Goal: Find specific page/section: Find specific page/section

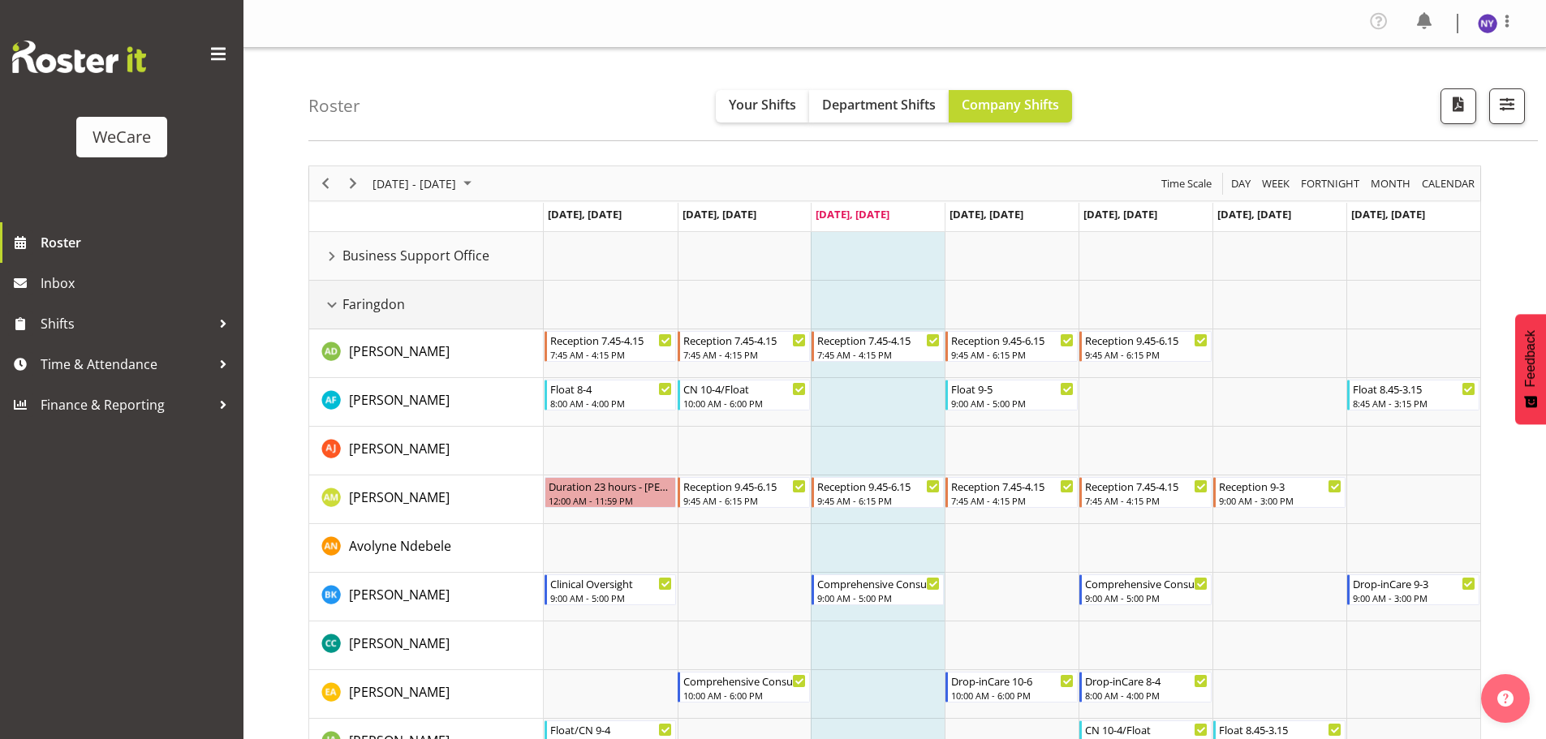
click at [334, 306] on div "Faringdon resource" at bounding box center [331, 305] width 21 height 21
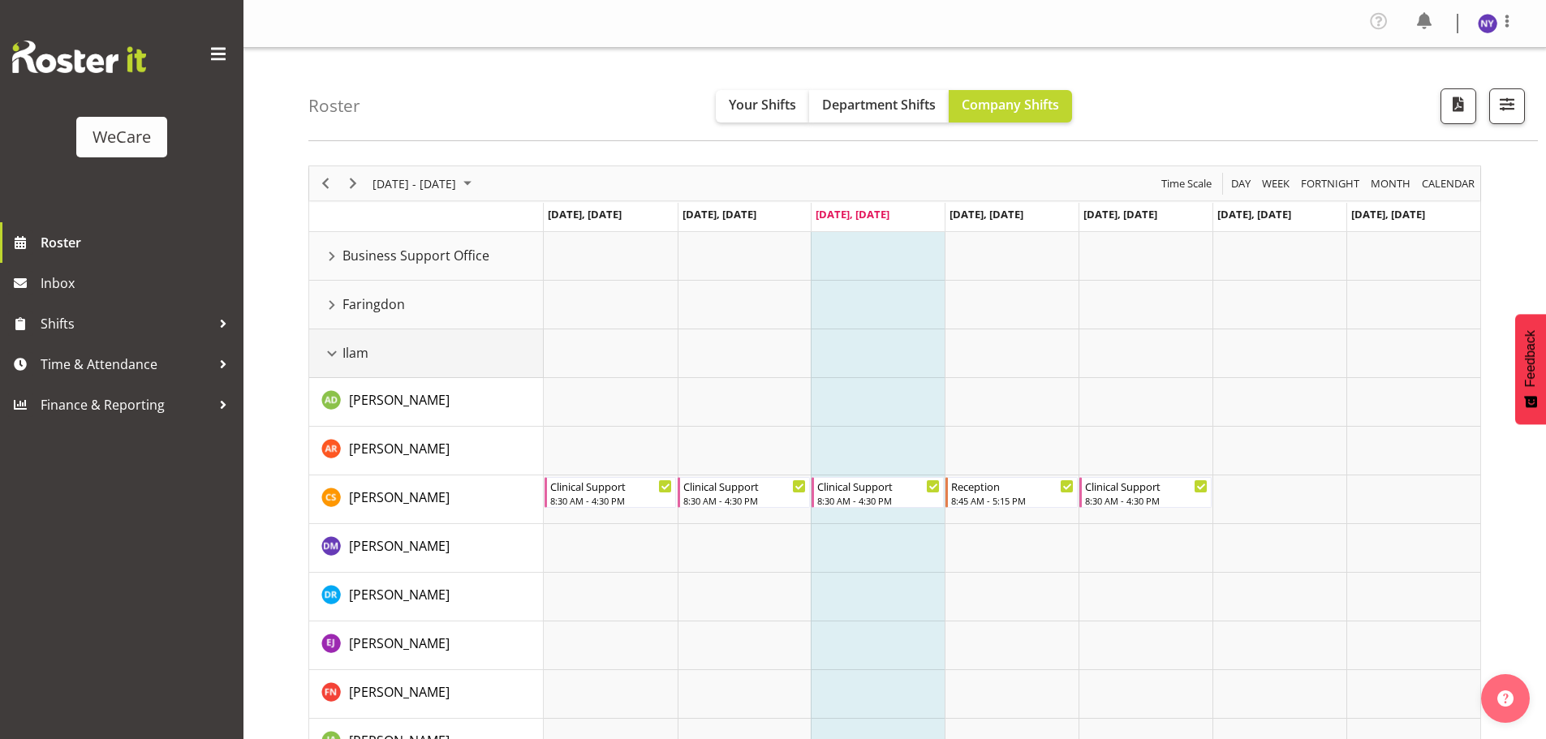
click at [331, 353] on div "Ilam resource" at bounding box center [331, 353] width 21 height 21
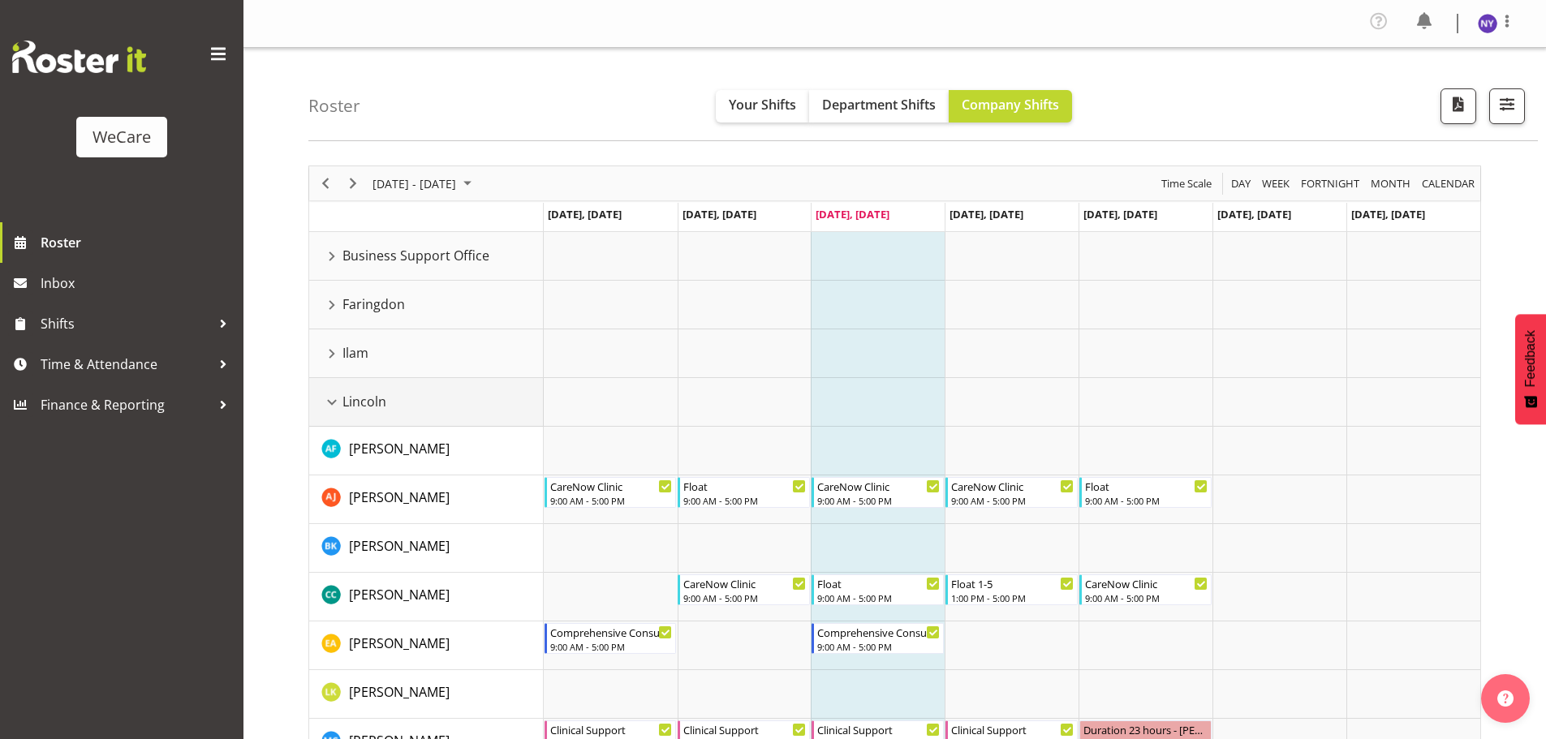
click at [337, 398] on div "Lincoln resource" at bounding box center [331, 402] width 21 height 21
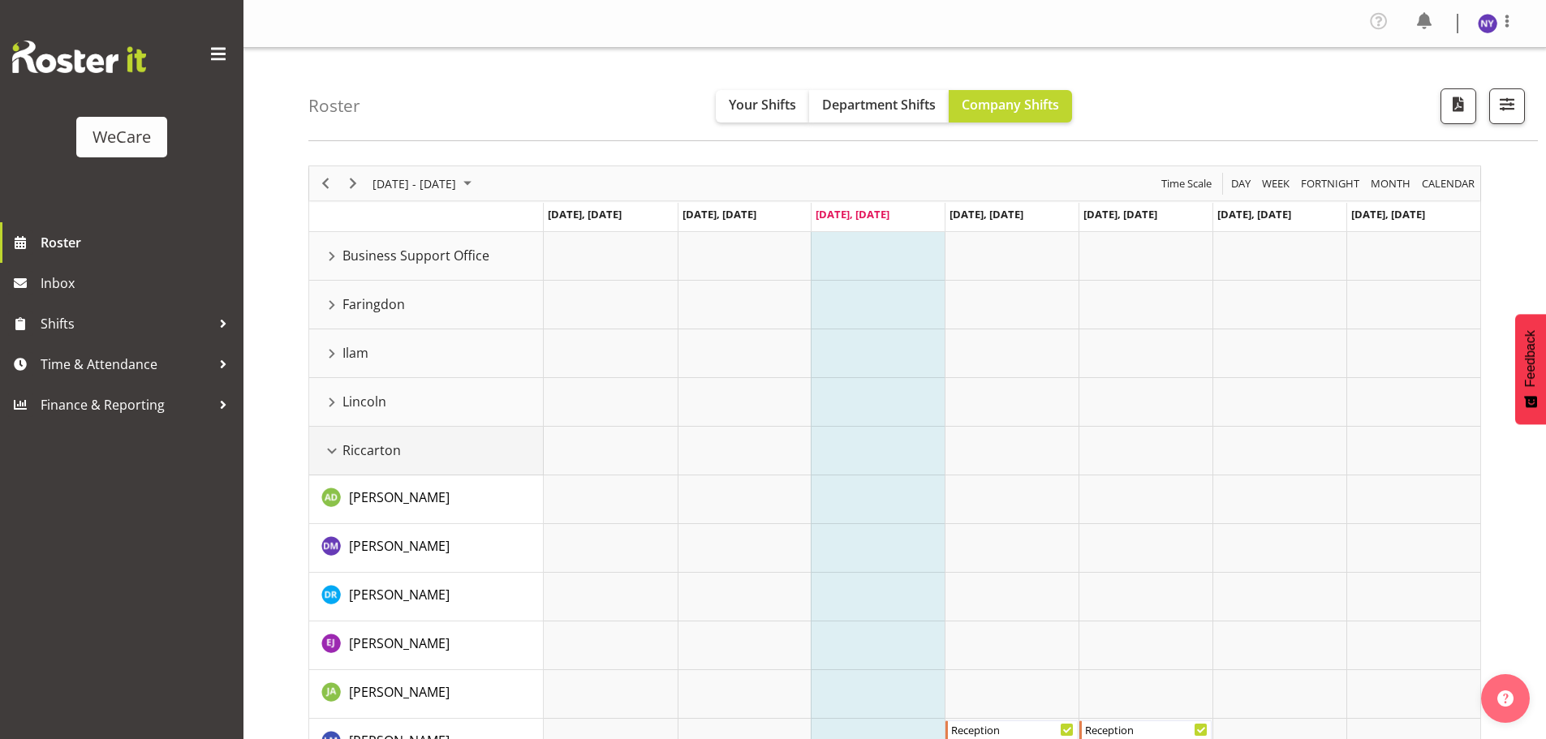
click at [335, 441] on div "Riccarton resource" at bounding box center [331, 451] width 21 height 21
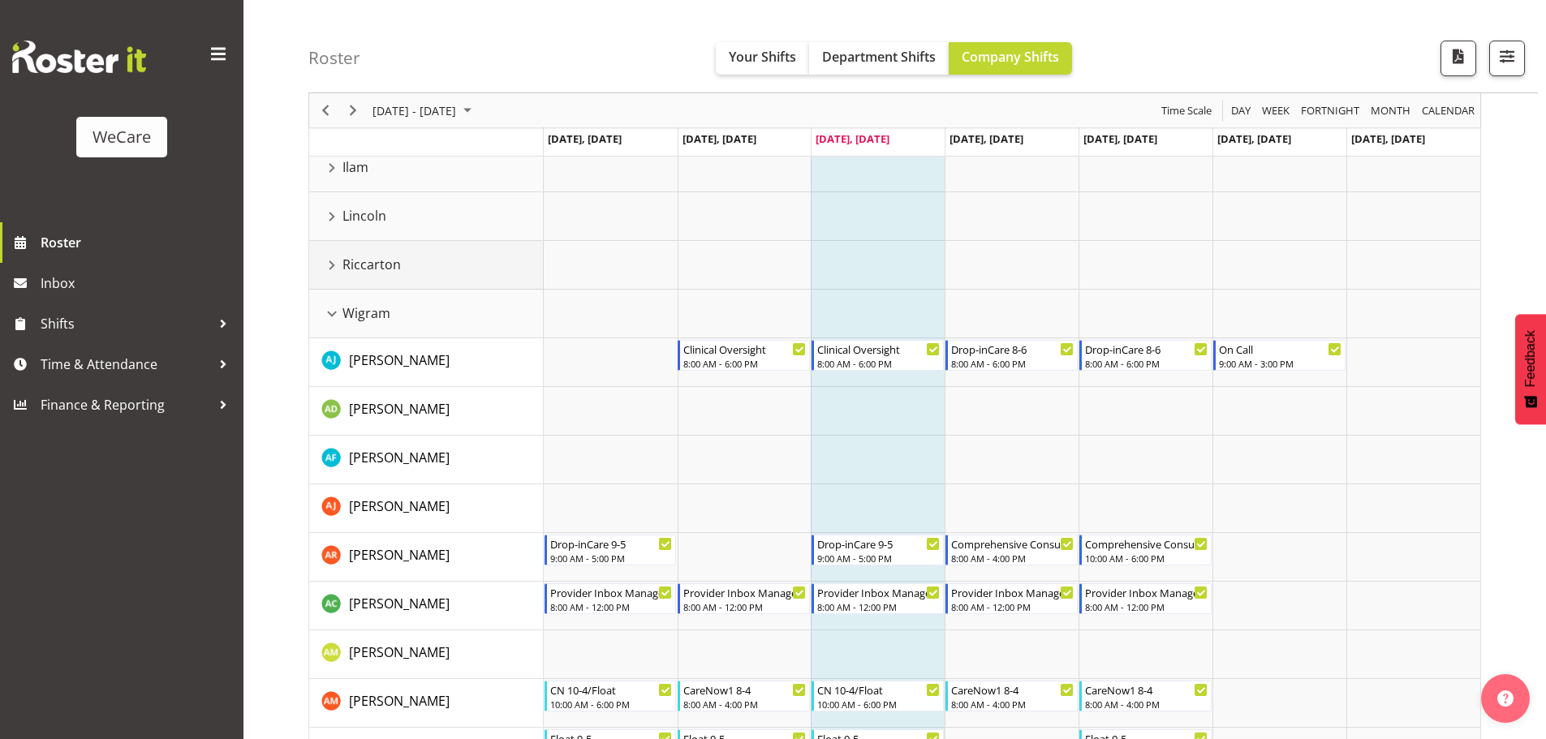
scroll to position [138, 0]
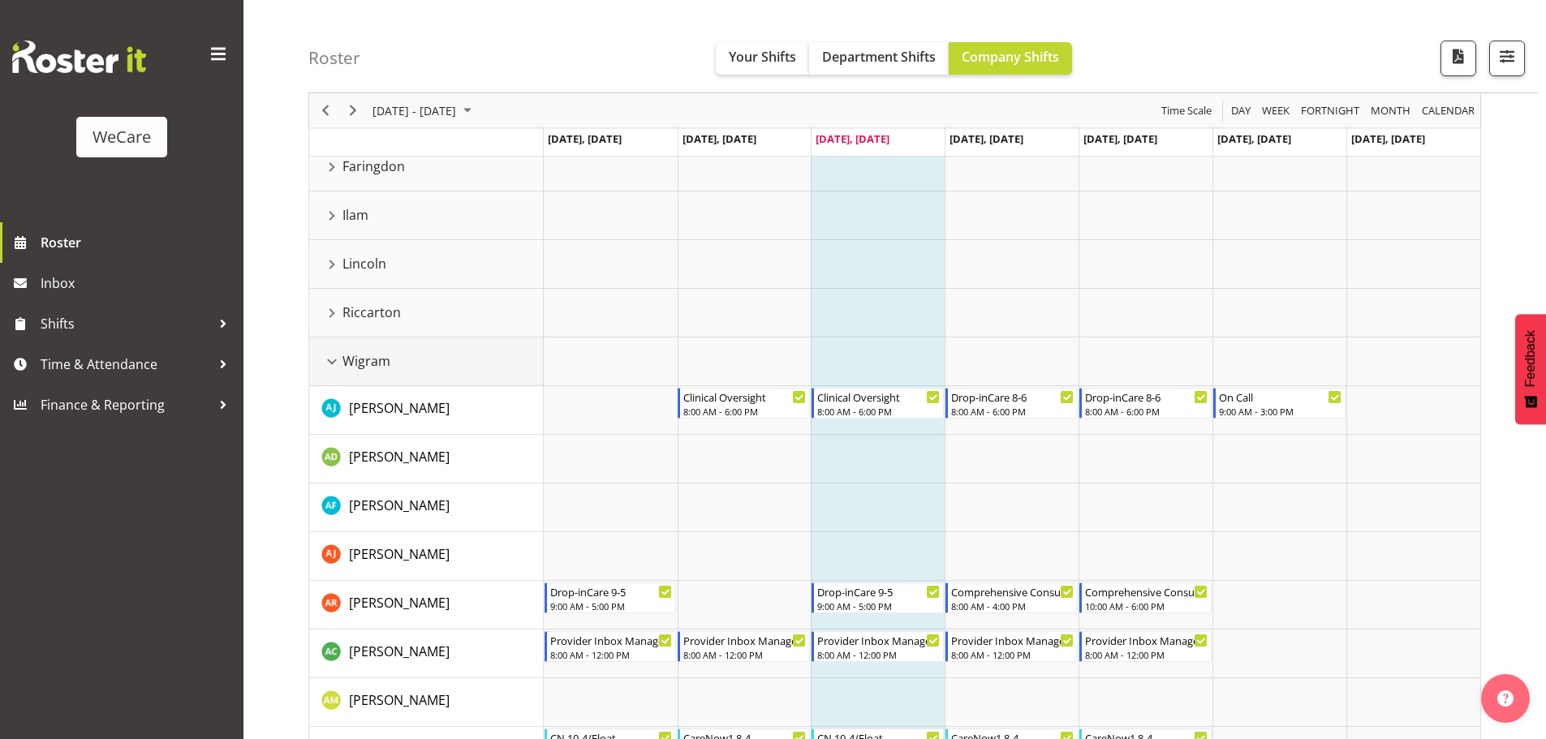
click at [335, 366] on div "Wigram resource" at bounding box center [331, 361] width 21 height 21
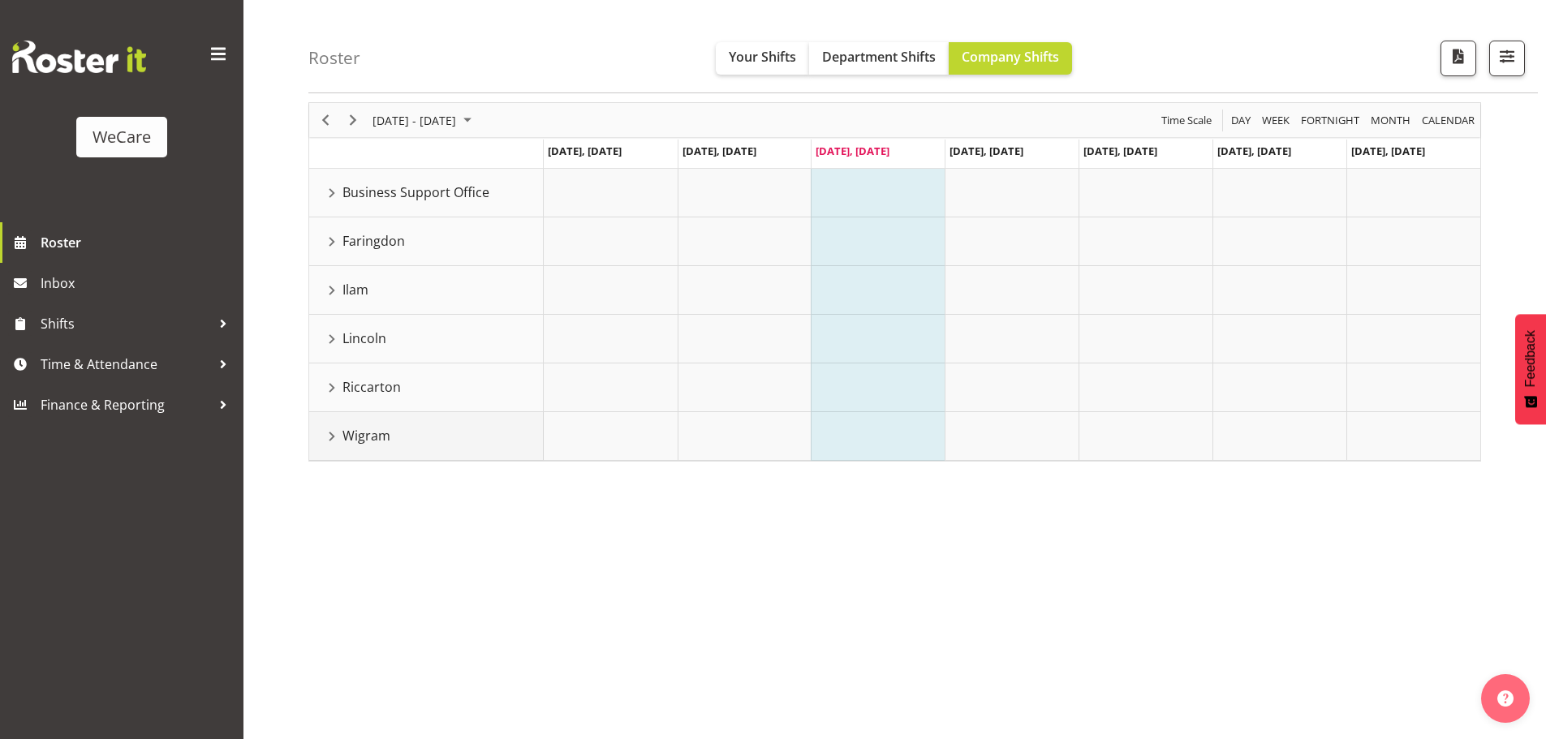
scroll to position [63, 0]
click at [342, 380] on td "Riccarton" at bounding box center [426, 388] width 235 height 49
click at [334, 381] on div "Riccarton resource" at bounding box center [331, 387] width 21 height 21
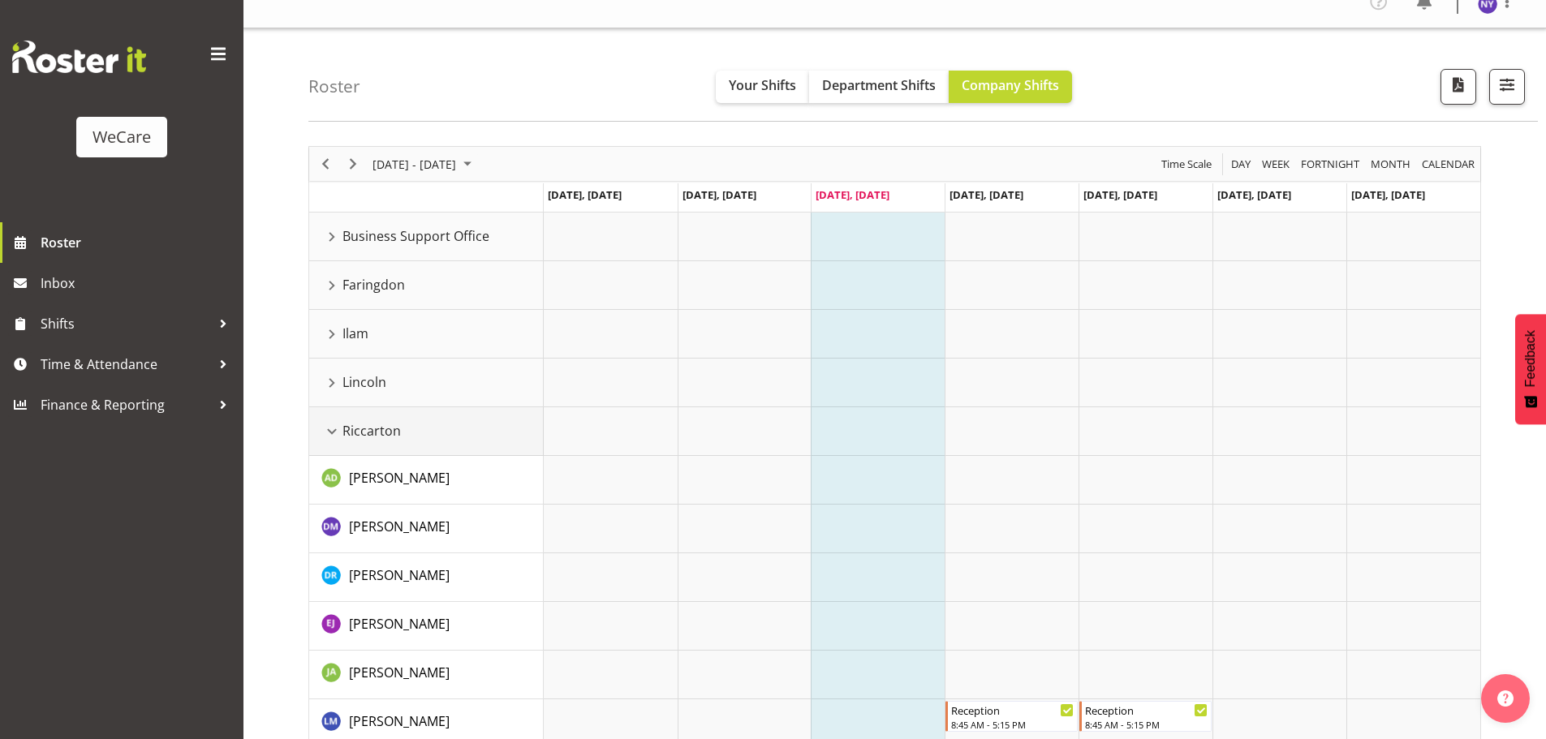
scroll to position [0, 0]
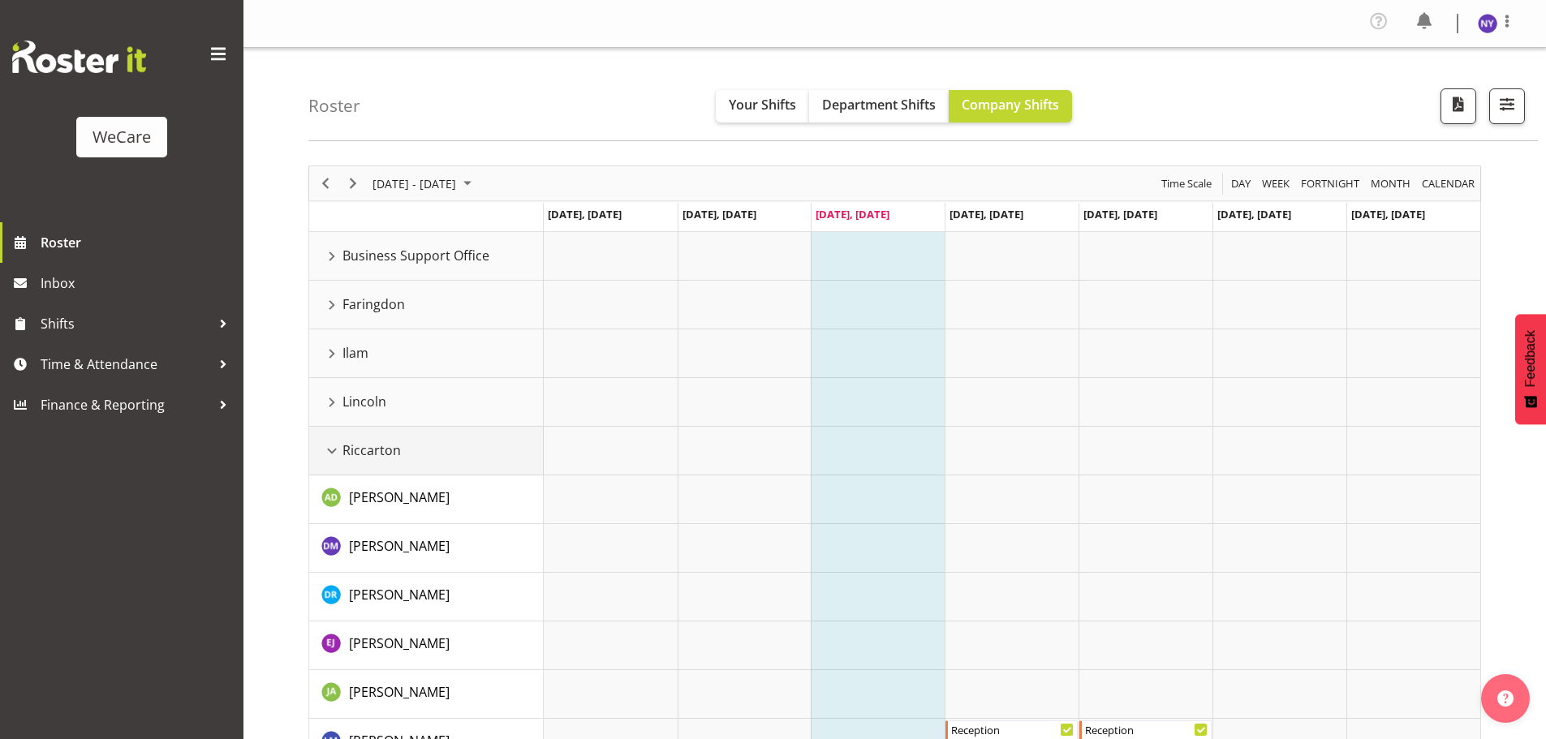
click at [340, 446] on div "Riccarton resource" at bounding box center [331, 451] width 21 height 21
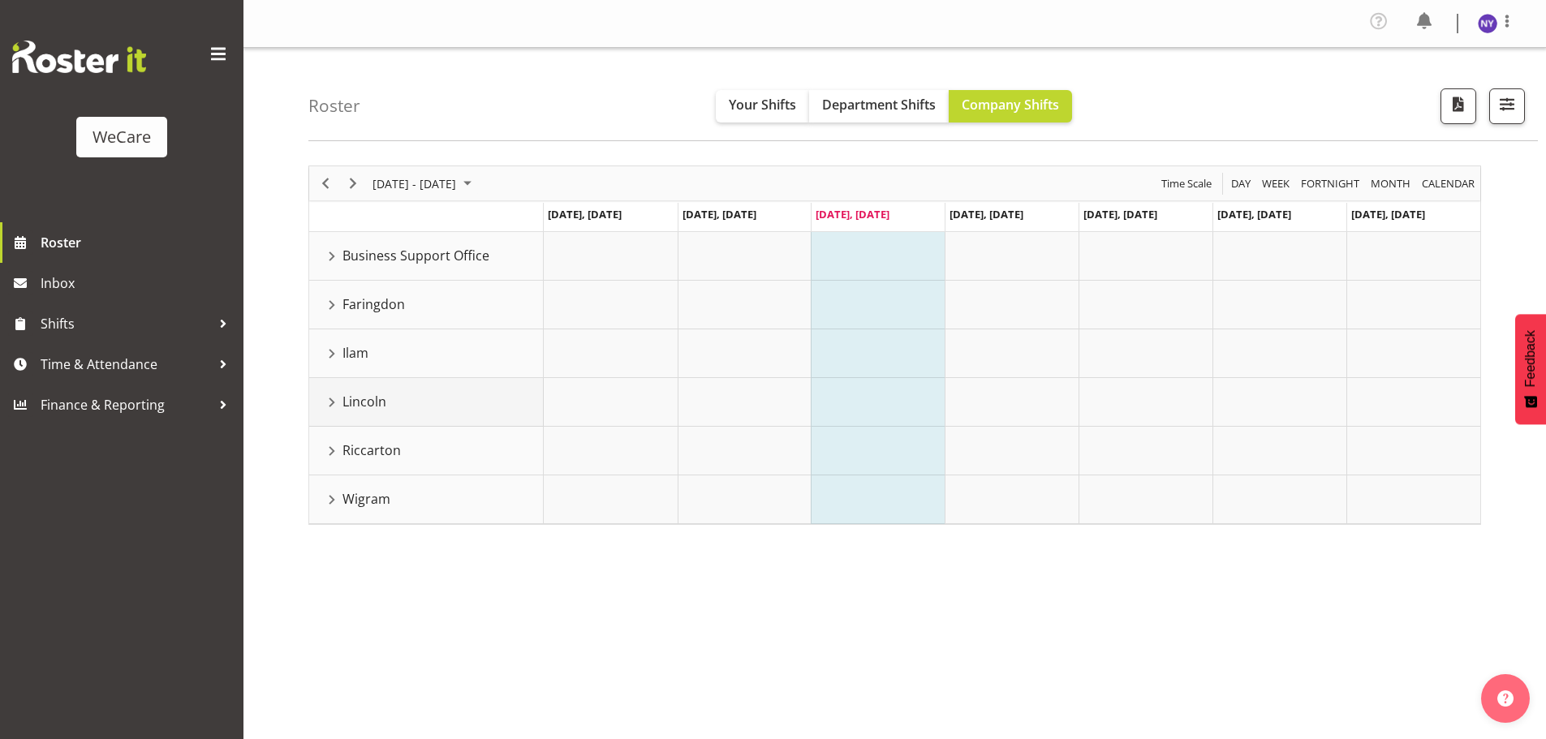
click at [327, 403] on div "Lincoln resource" at bounding box center [331, 402] width 21 height 21
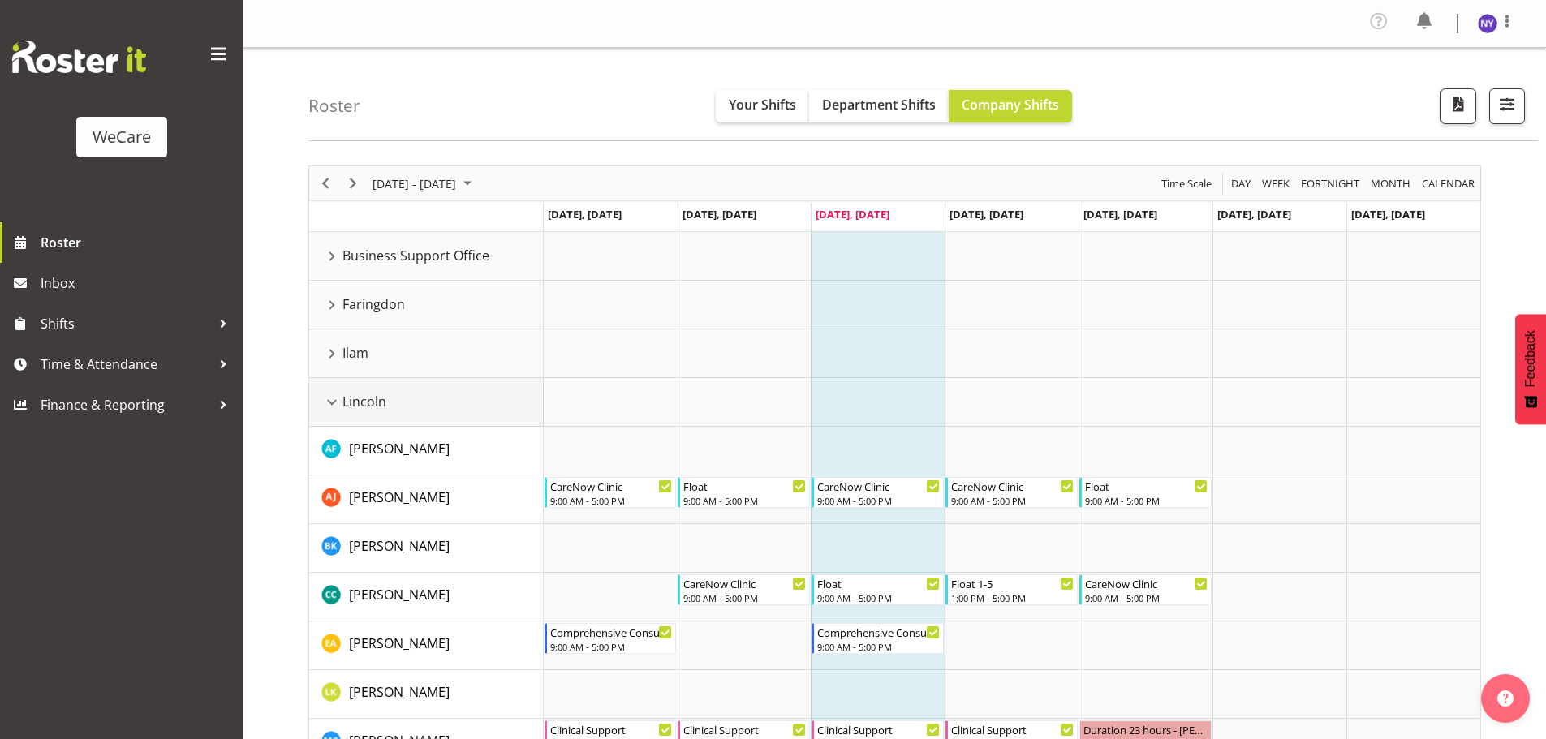
click at [341, 395] on div "Lincoln resource" at bounding box center [331, 402] width 21 height 21
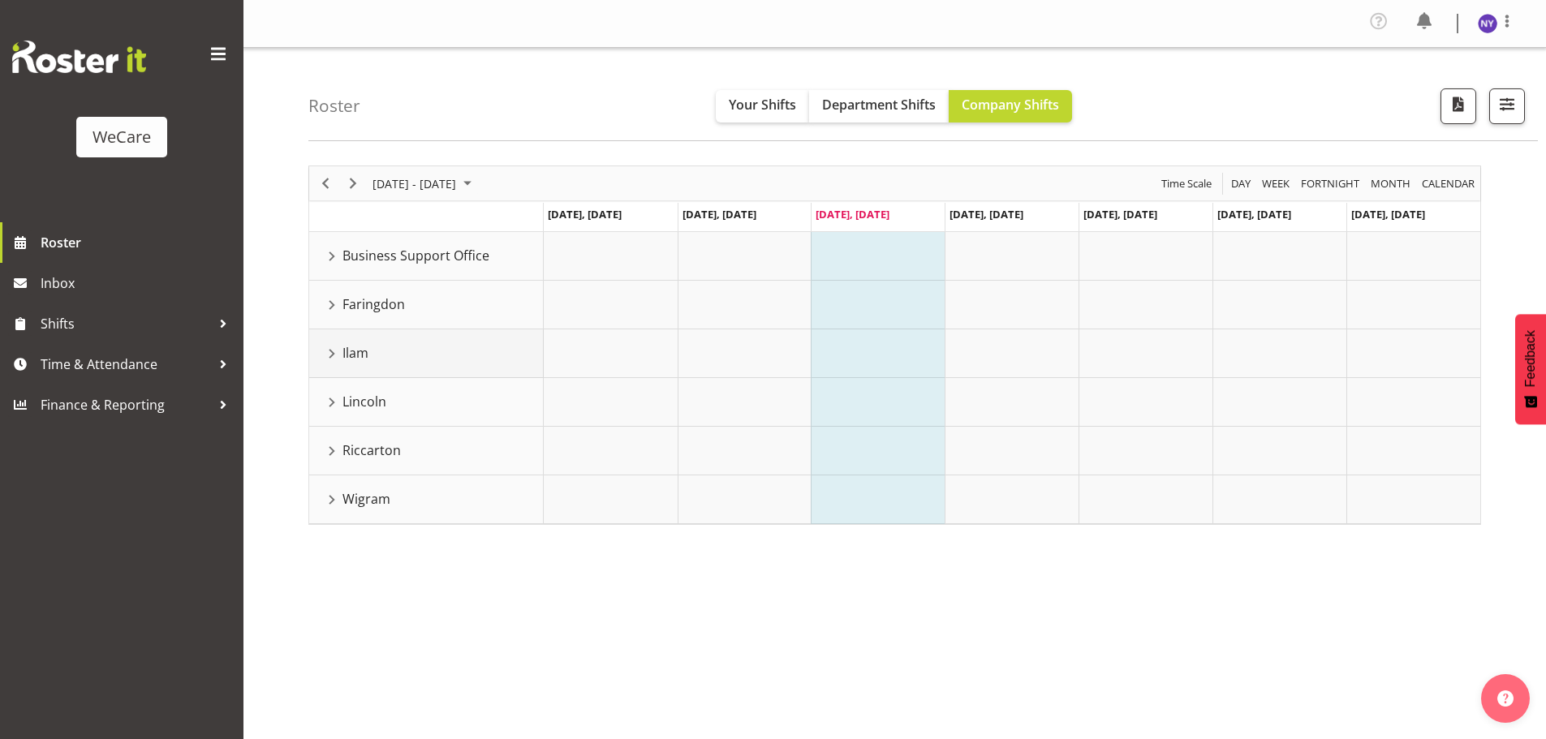
click at [329, 363] on div "Ilam resource" at bounding box center [331, 353] width 21 height 21
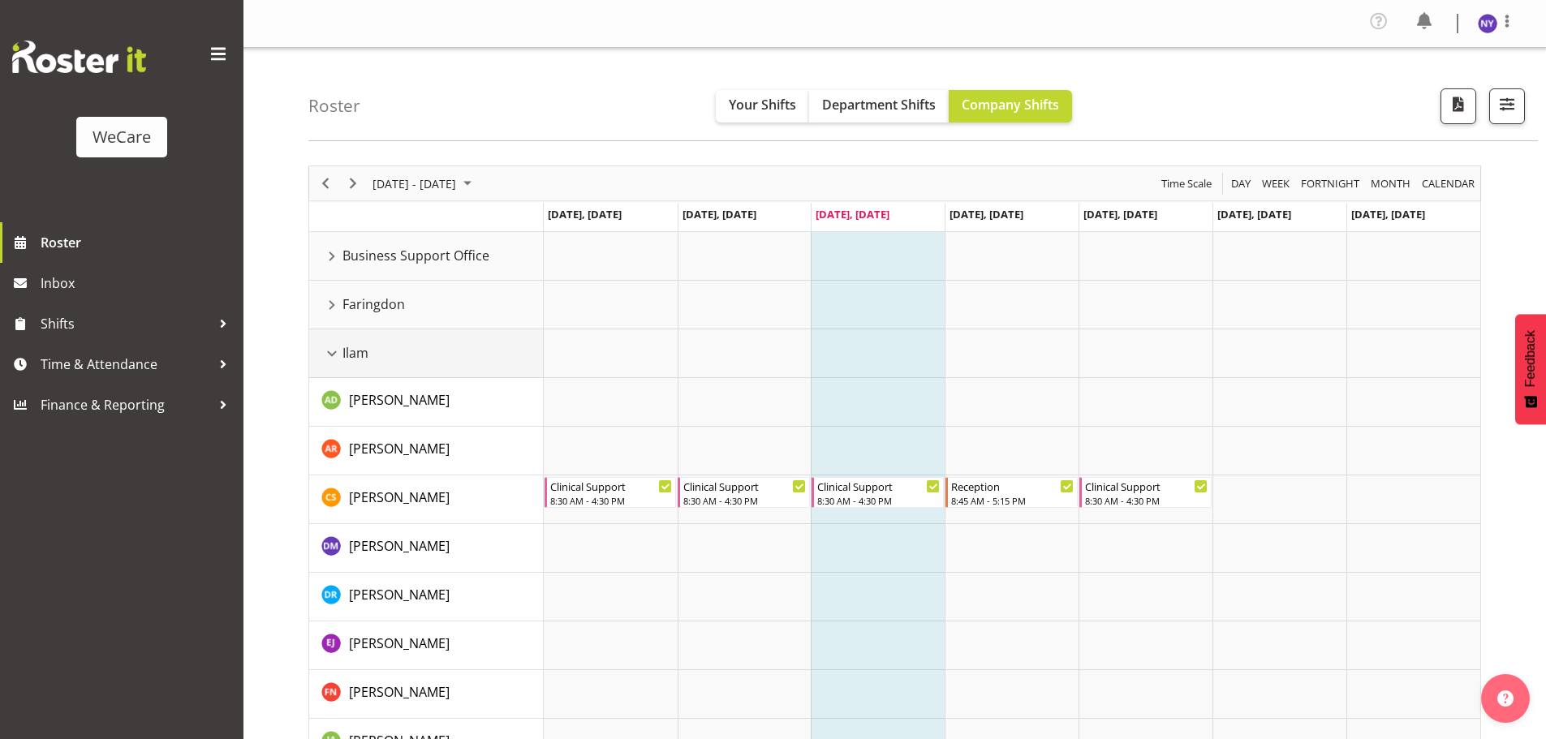
click at [334, 364] on td "Ilam" at bounding box center [426, 353] width 235 height 49
click at [334, 354] on div "Ilam resource" at bounding box center [331, 353] width 21 height 21
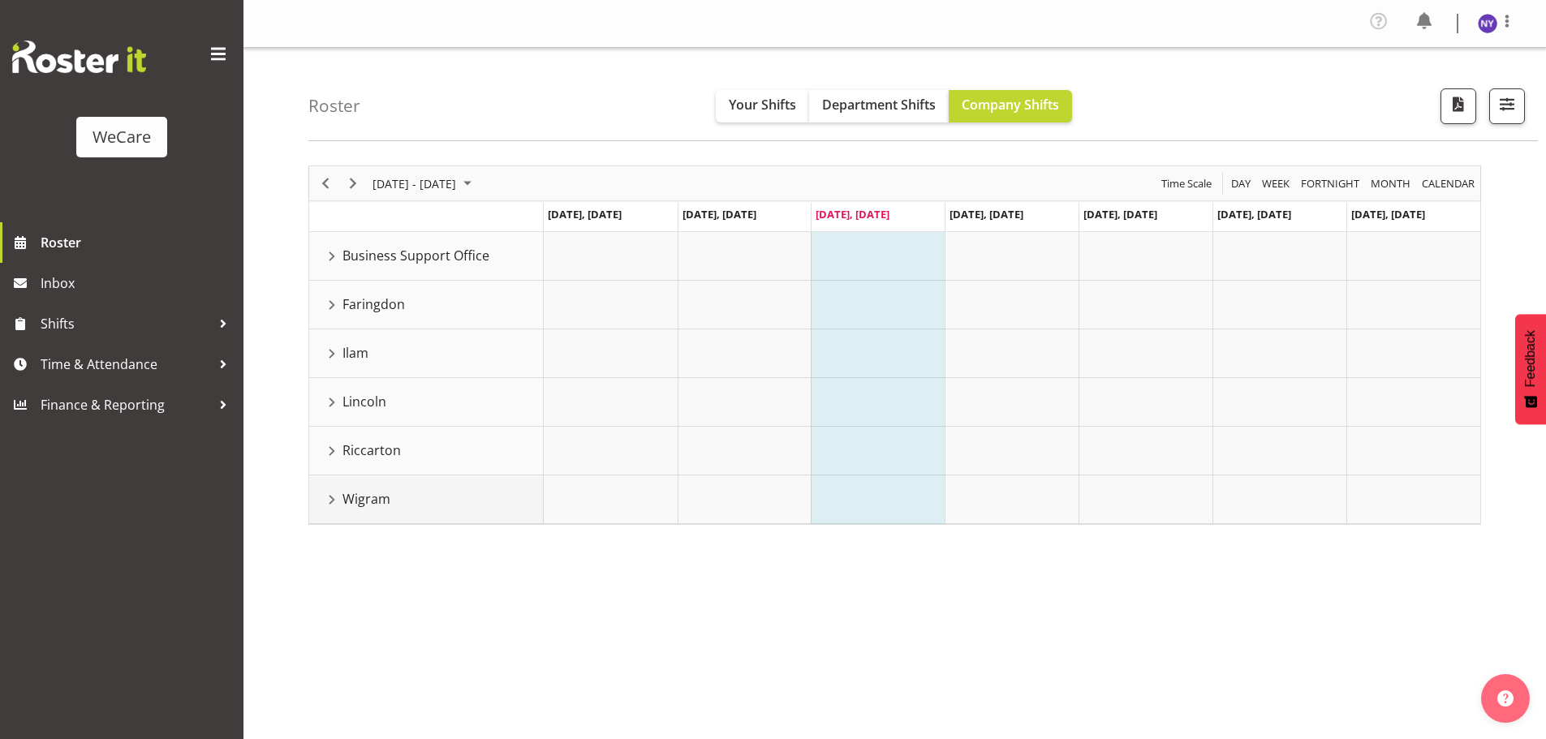
drag, startPoint x: 326, startPoint y: 501, endPoint x: 656, endPoint y: 516, distance: 330.6
click at [327, 501] on div "Wigram resource" at bounding box center [331, 499] width 21 height 21
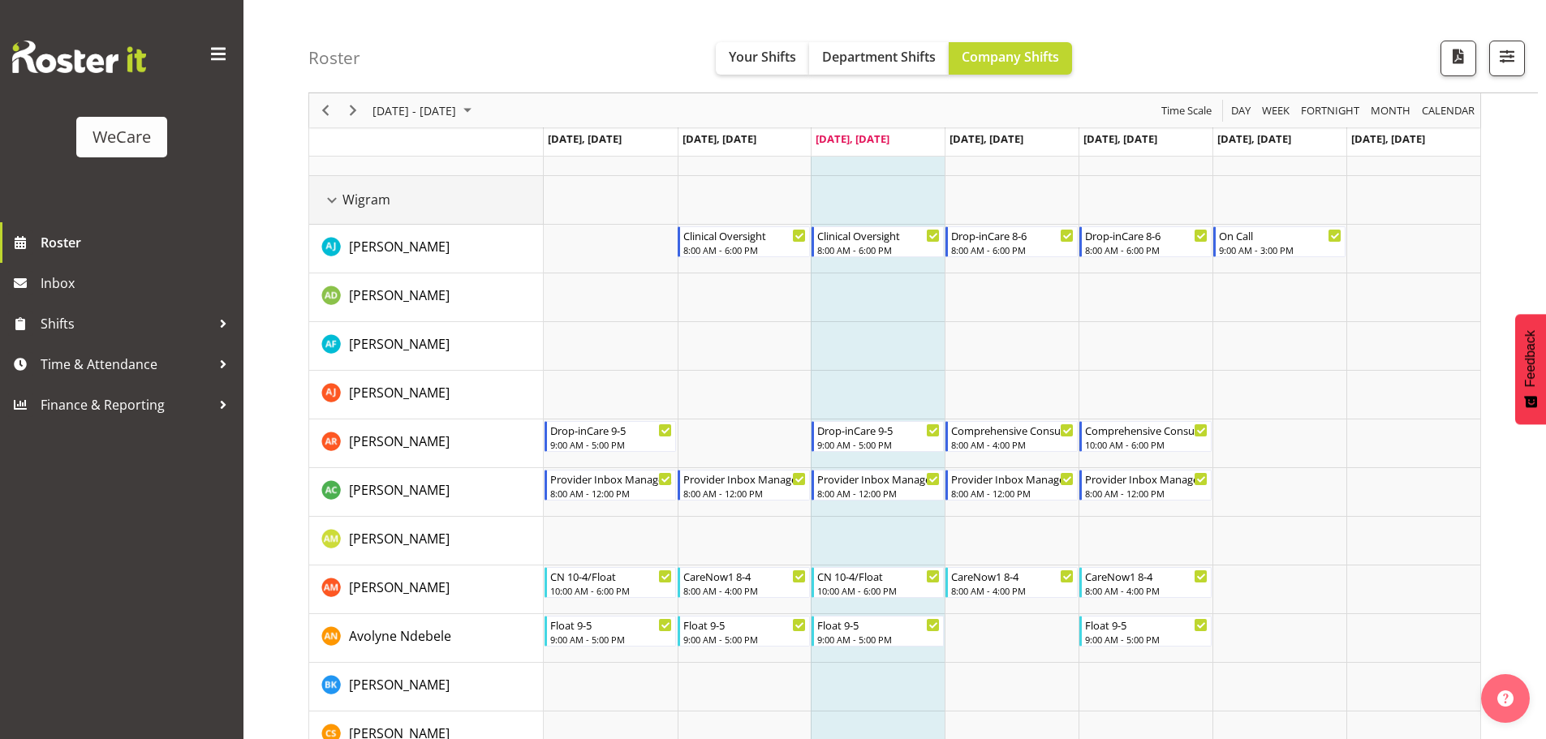
scroll to position [286, 0]
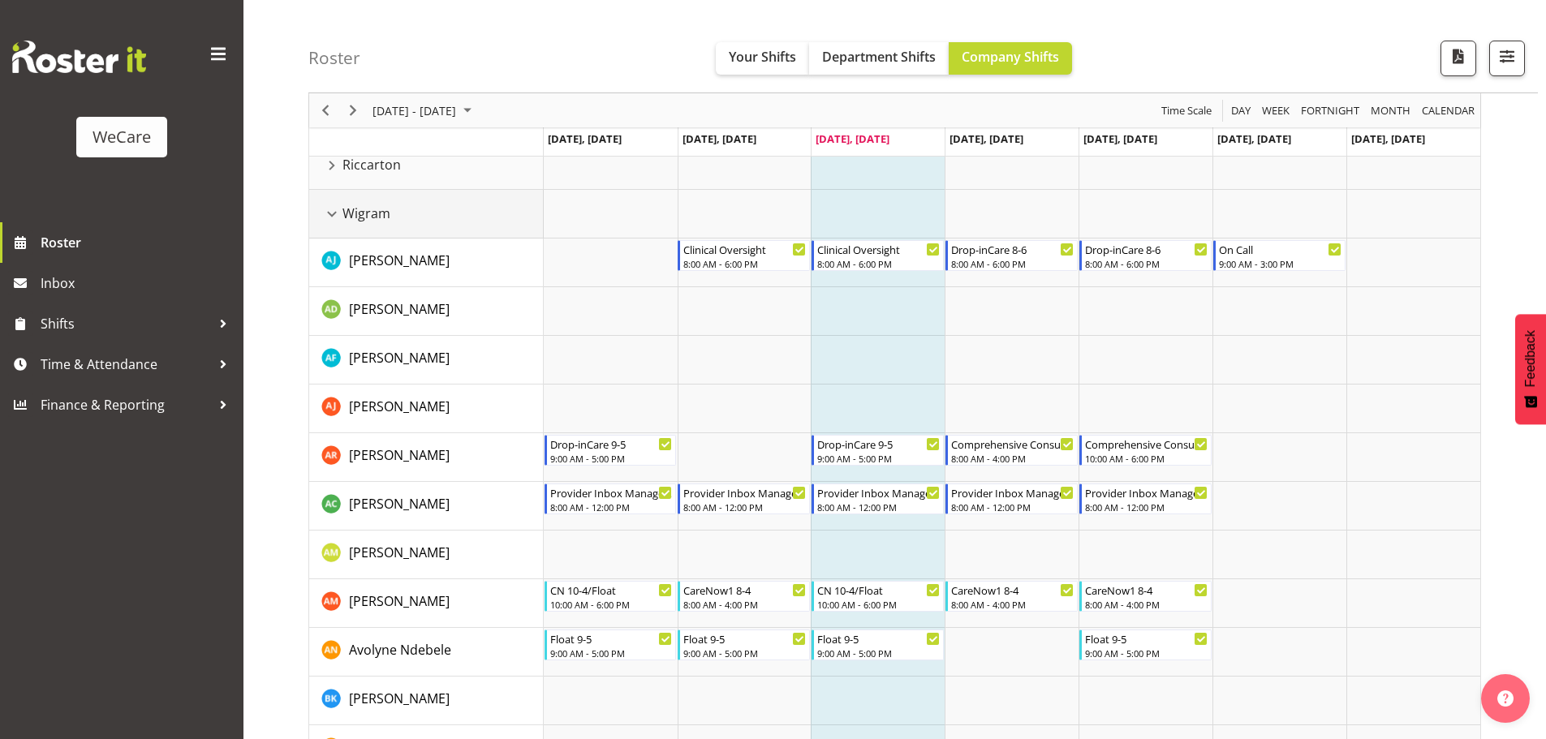
click at [329, 217] on div "Wigram resource" at bounding box center [331, 214] width 21 height 21
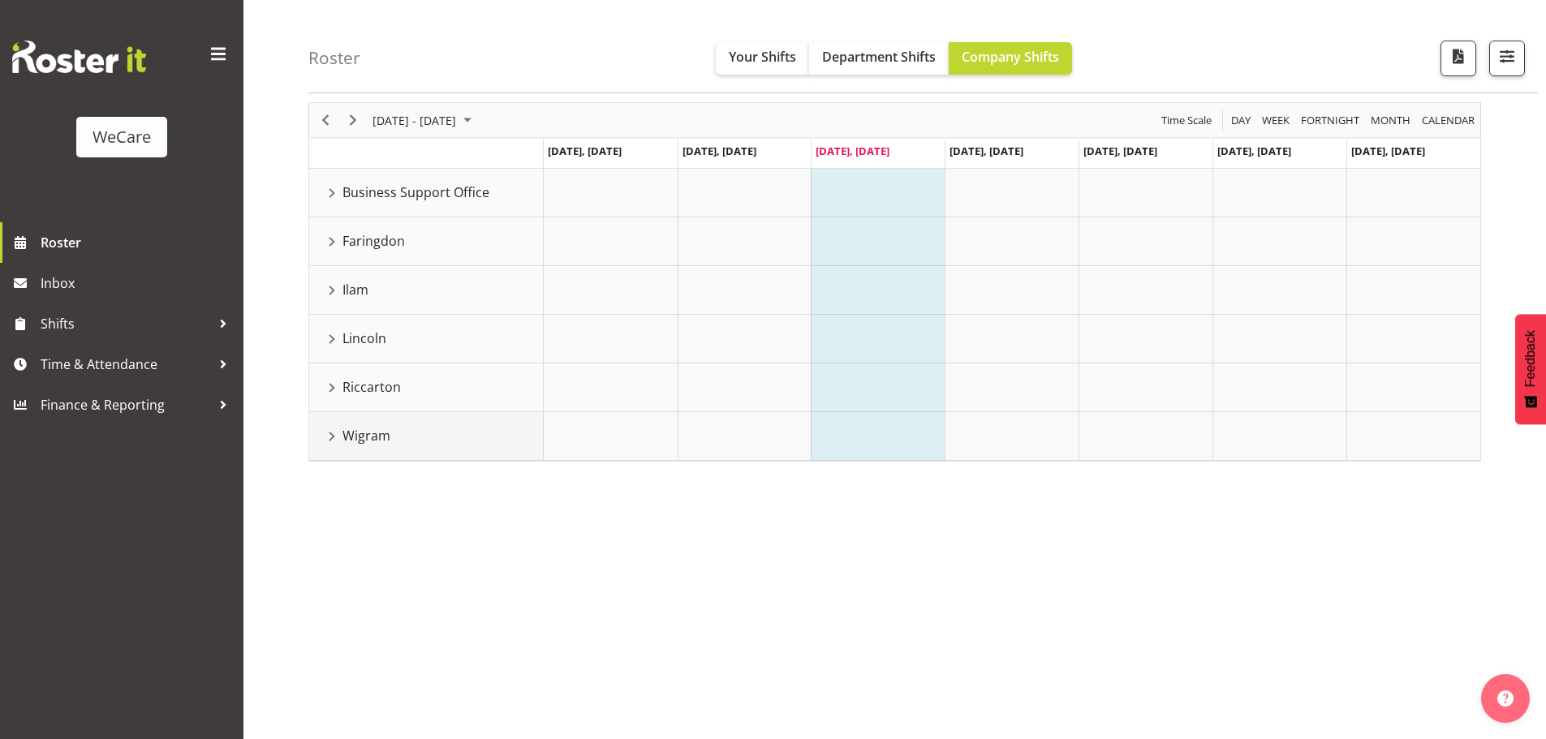
scroll to position [0, 0]
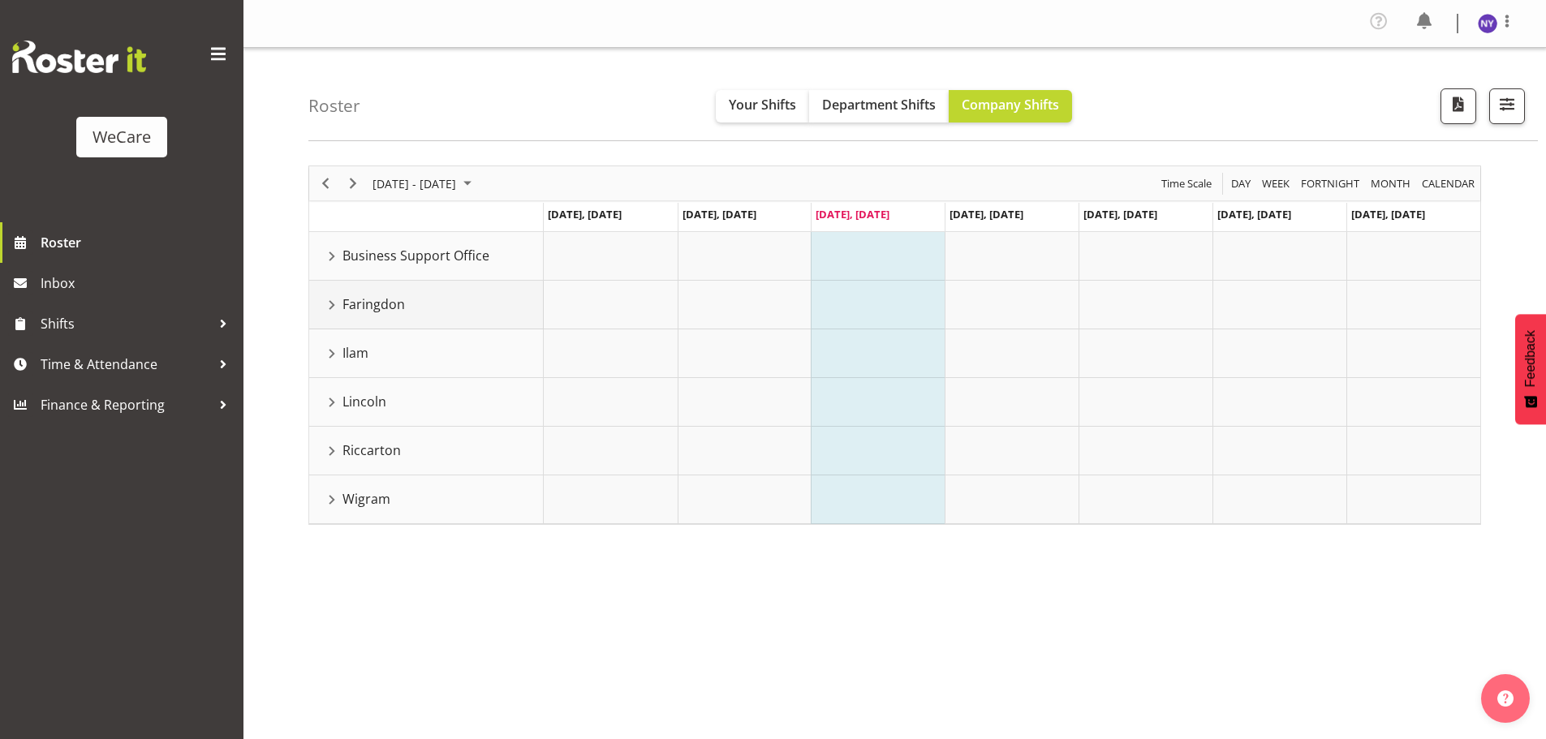
click at [325, 308] on div "Faringdon resource" at bounding box center [331, 305] width 21 height 21
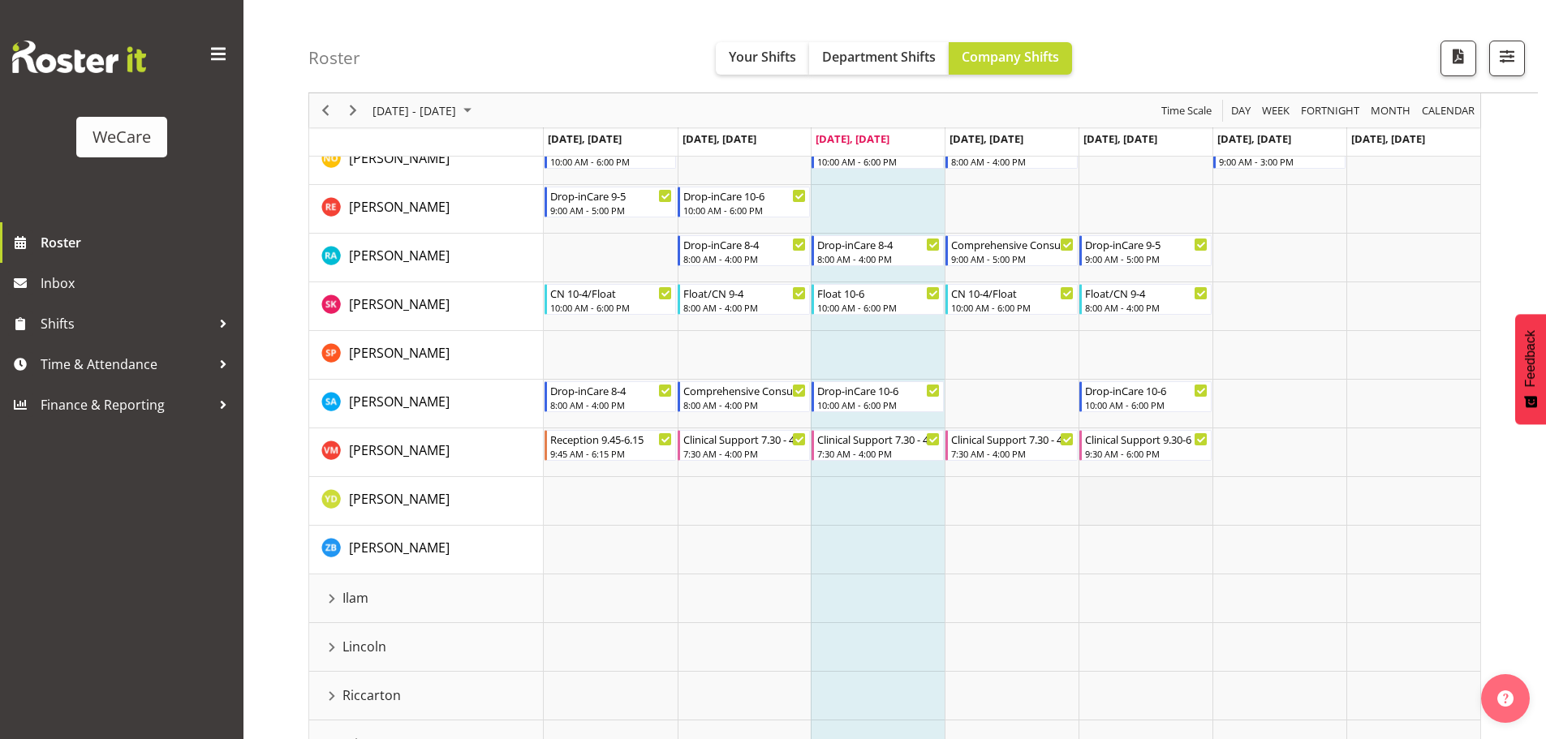
scroll to position [820, 0]
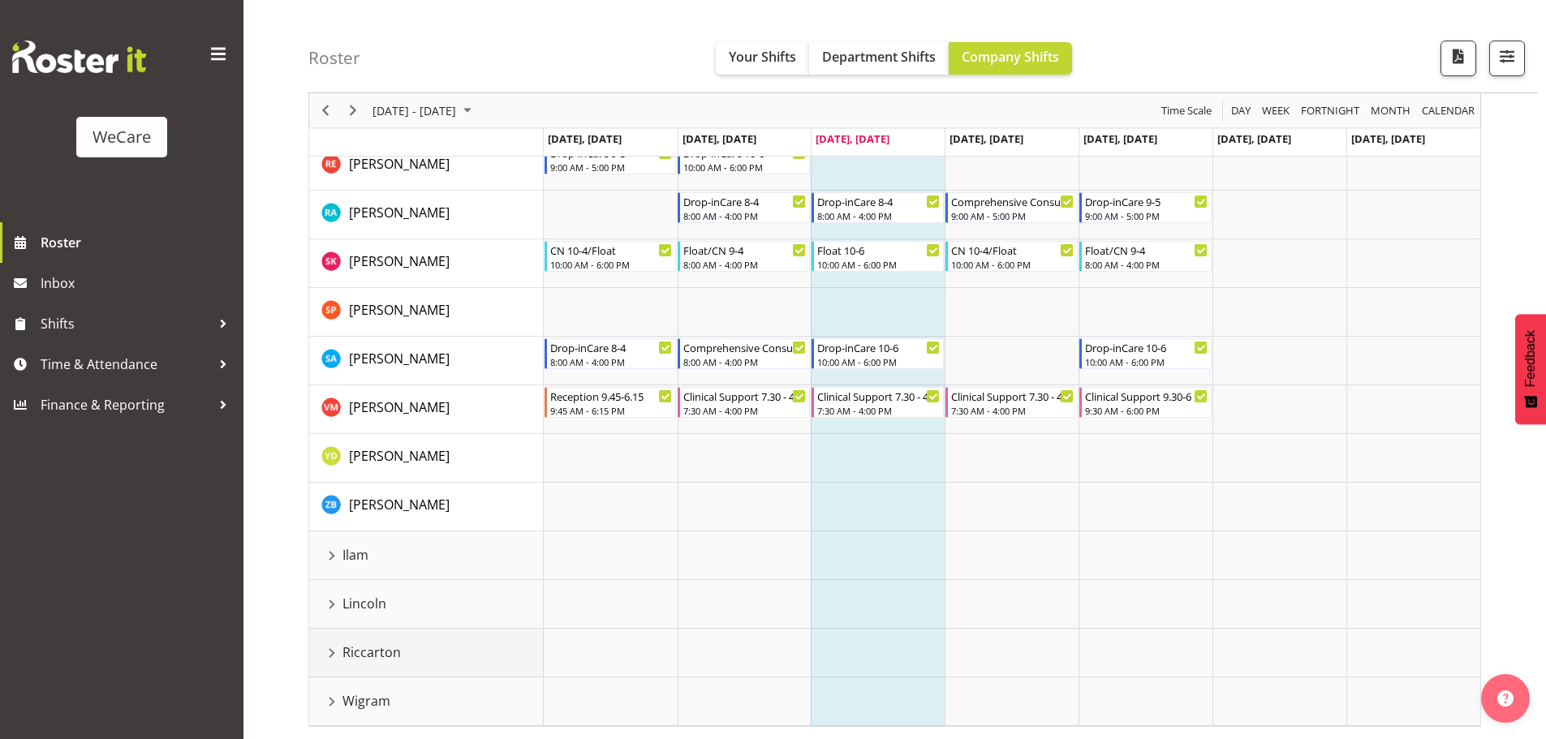
click at [331, 648] on div "Riccarton resource" at bounding box center [331, 653] width 21 height 21
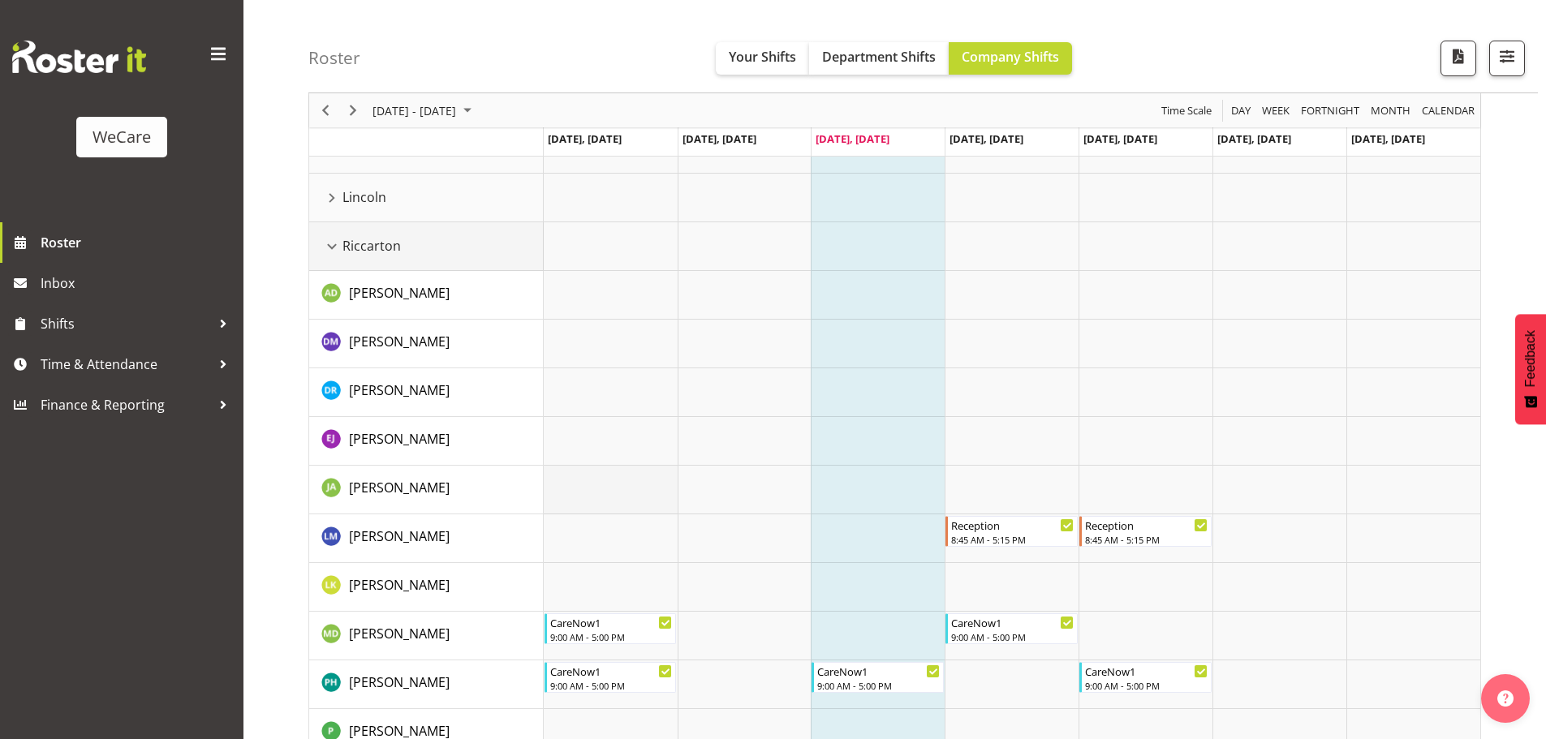
scroll to position [1226, 0]
click at [331, 252] on div "Riccarton resource" at bounding box center [331, 247] width 21 height 21
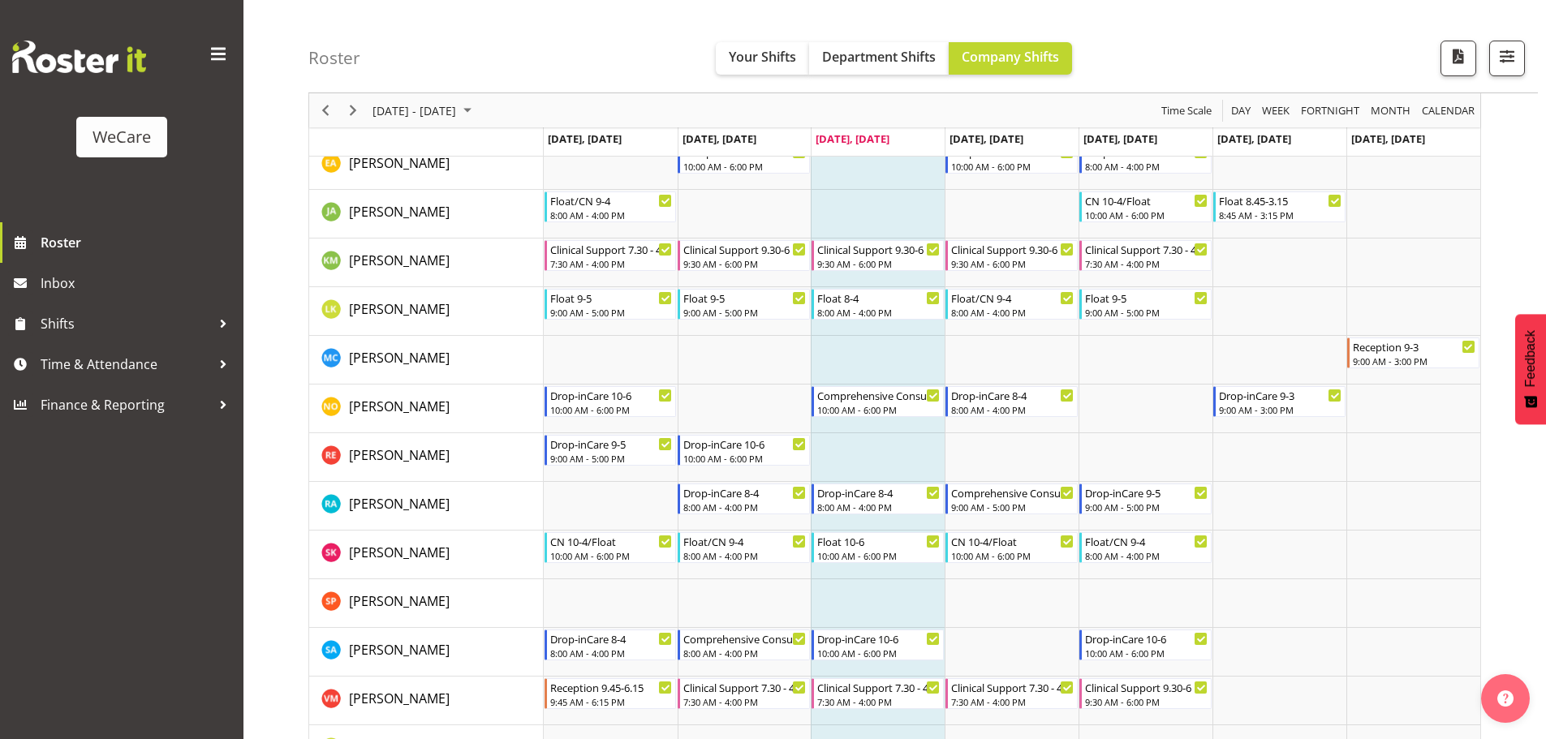
scroll to position [325, 0]
